Goal: Register for event/course

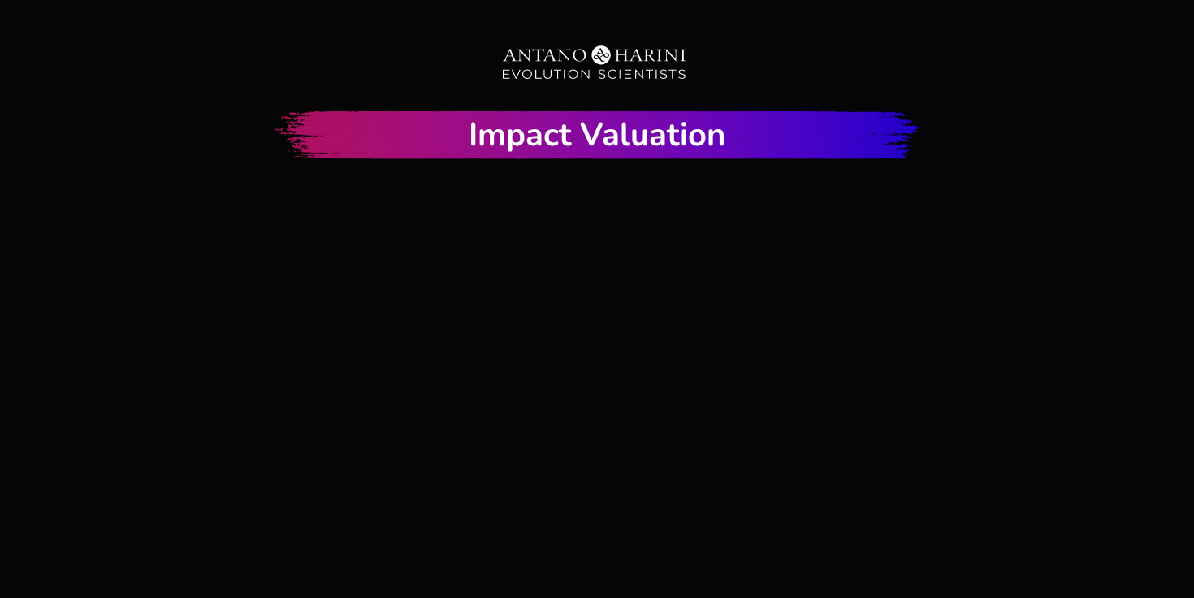
click at [604, 451] on div at bounding box center [596, 470] width 973 height 547
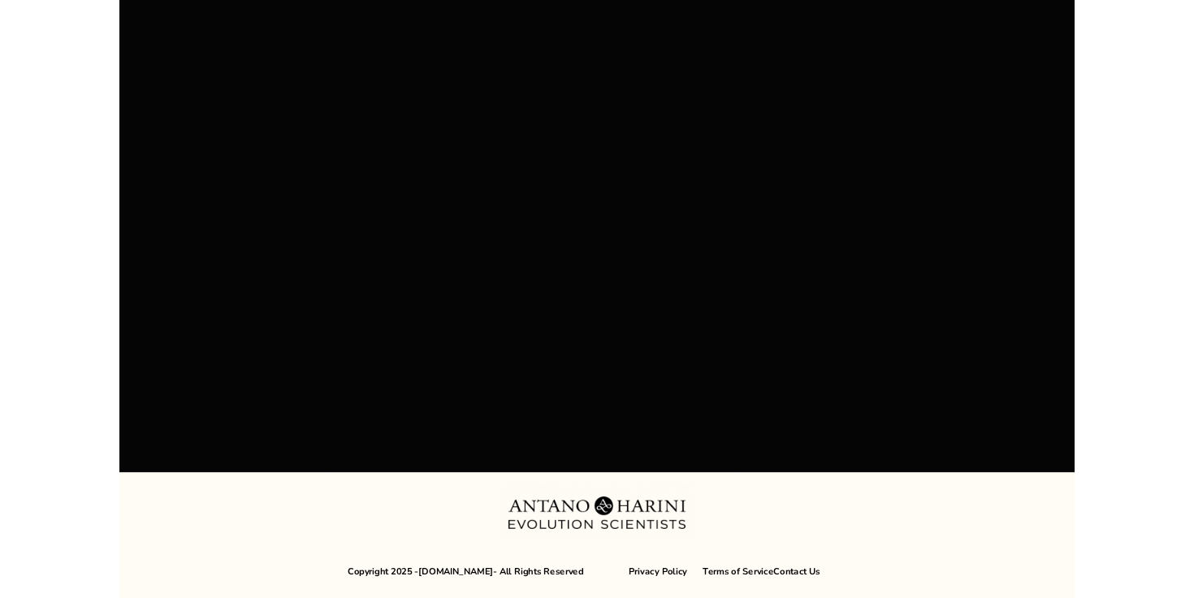
scroll to position [201, 0]
